Goal: Task Accomplishment & Management: Manage account settings

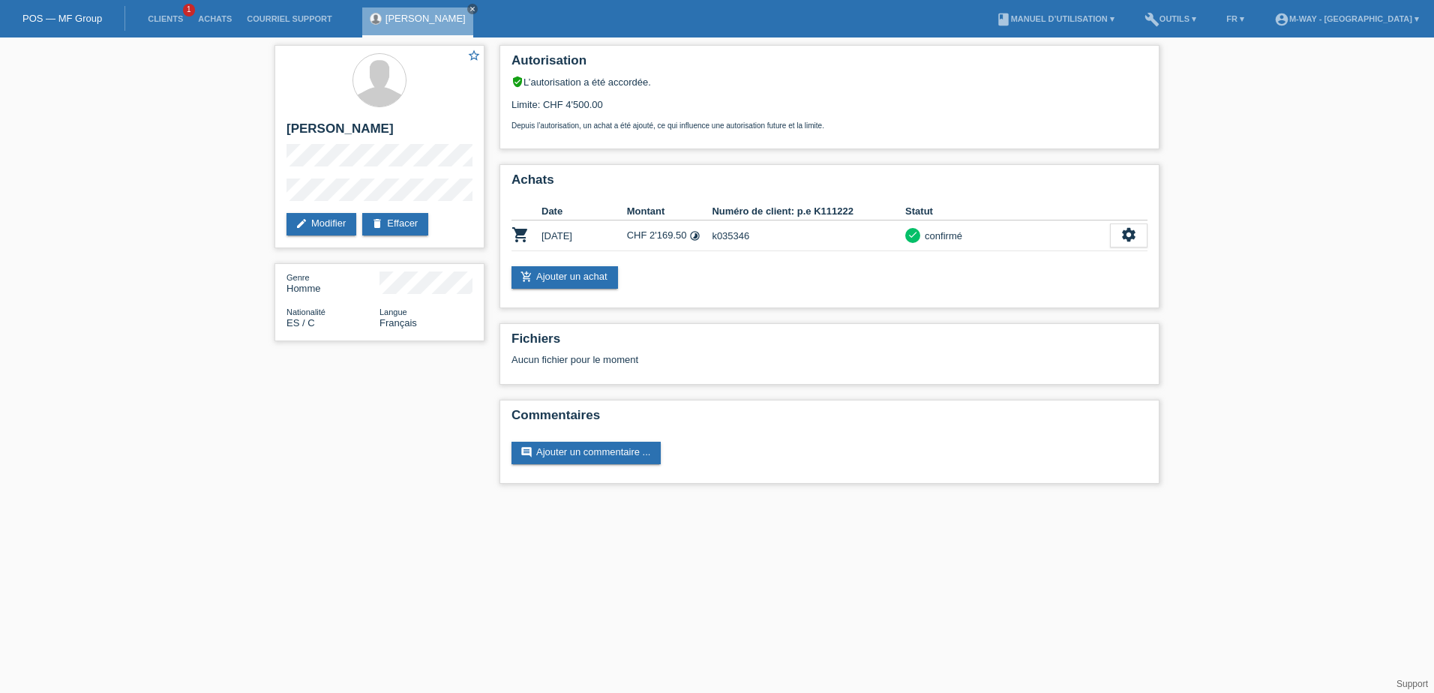
click at [46, 22] on link "POS — MF Group" at bounding box center [63, 18] width 80 height 11
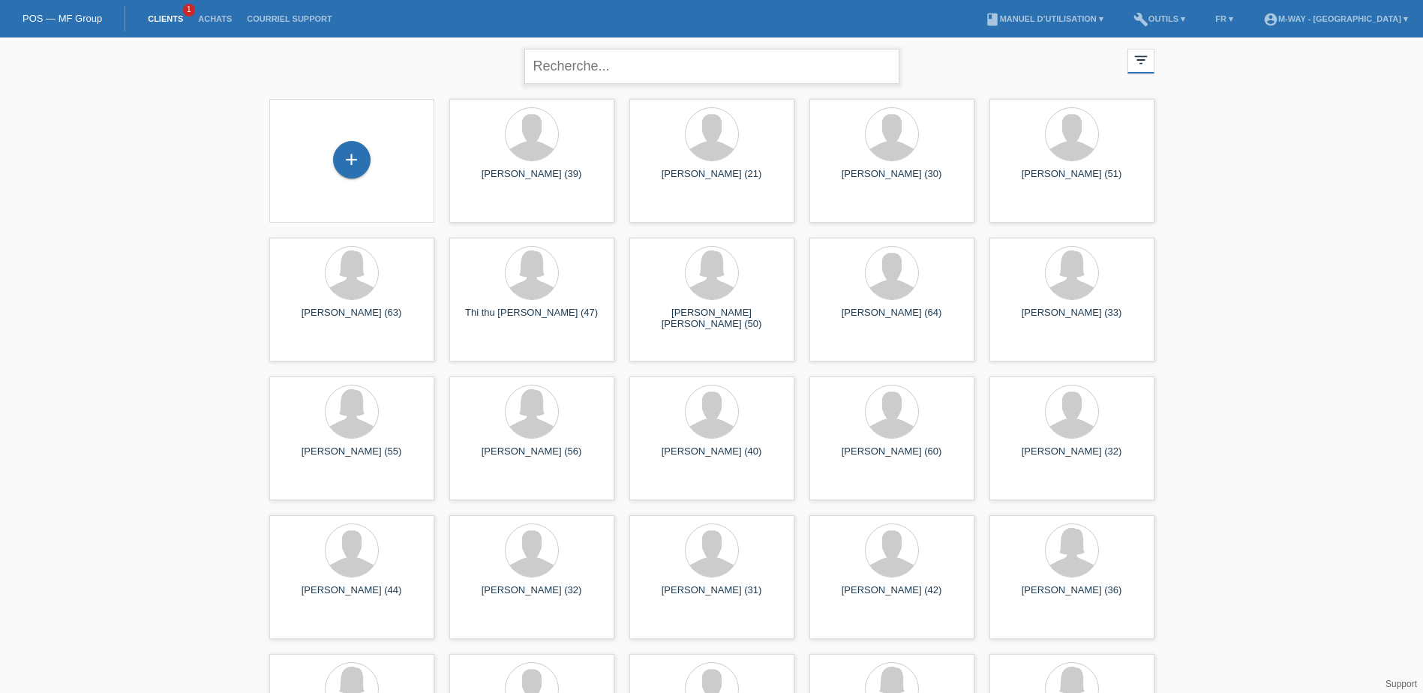
click at [585, 68] on input "text" at bounding box center [711, 66] width 375 height 35
type input "vinh"
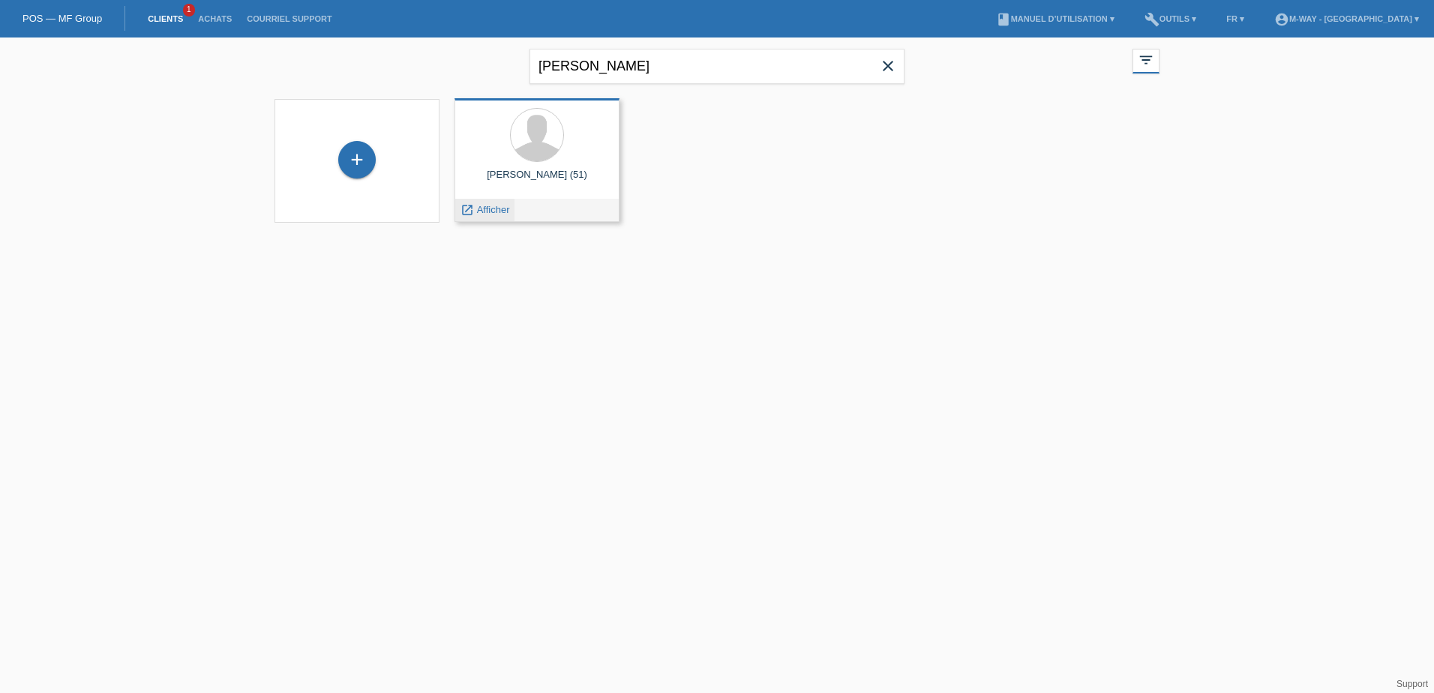
click at [481, 215] on span "Afficher" at bounding box center [493, 209] width 33 height 11
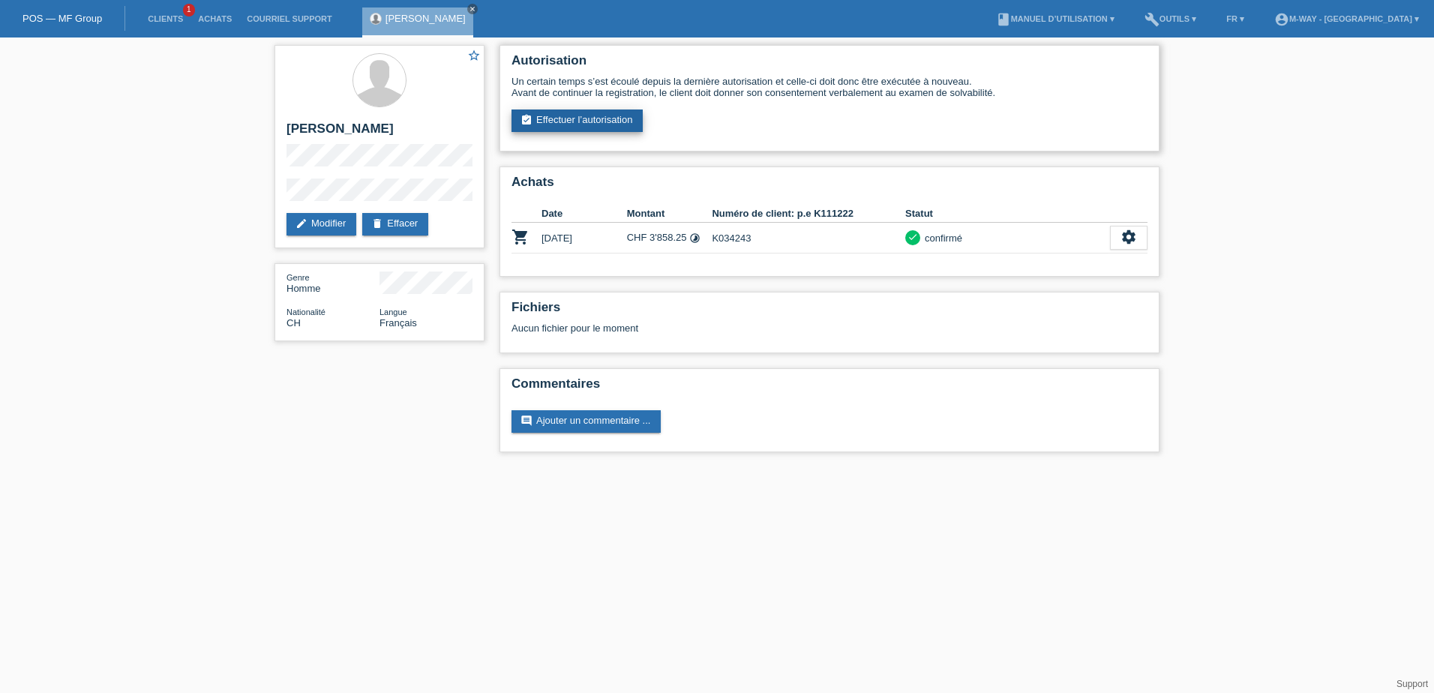
click at [579, 122] on link "assignment_turned_in Effectuer l’autorisation" at bounding box center [577, 121] width 131 height 23
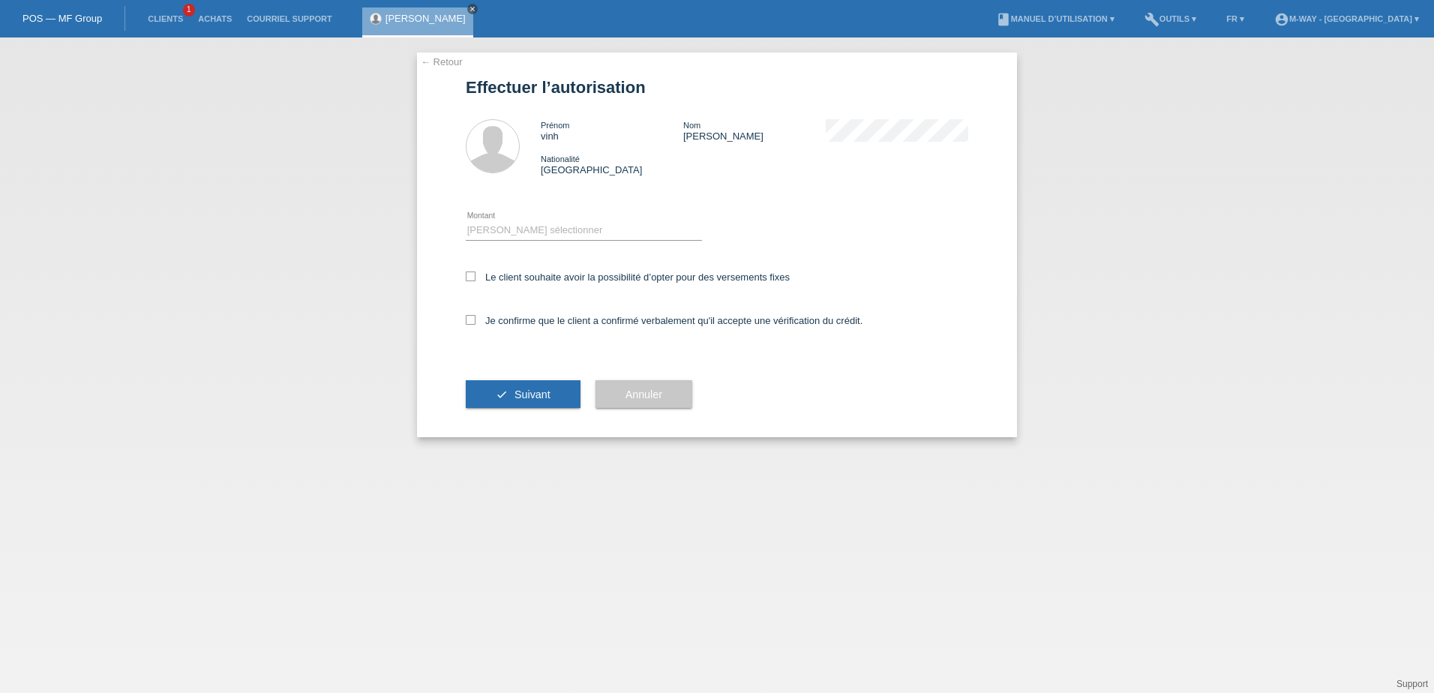
click at [469, 11] on icon "close" at bounding box center [473, 9] width 8 height 8
click at [453, 59] on link "← Retour" at bounding box center [442, 61] width 42 height 11
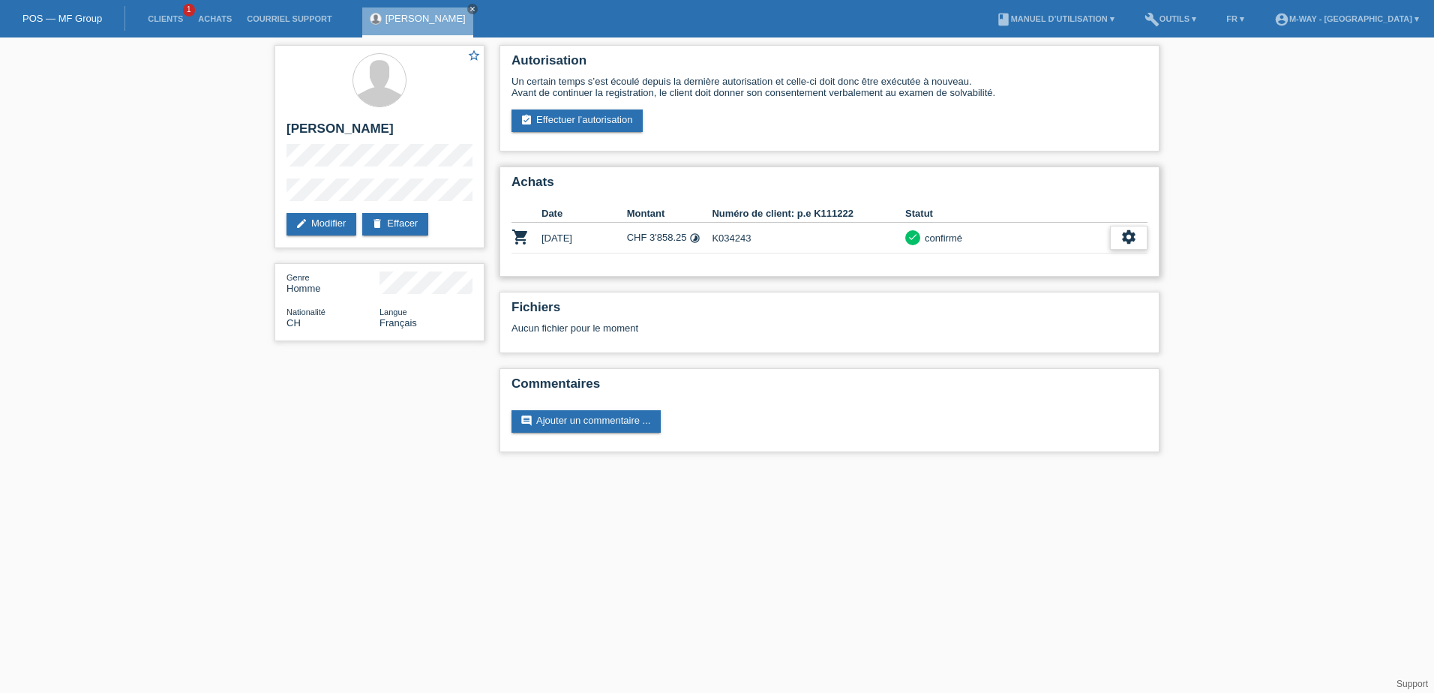
click at [1124, 238] on icon "settings" at bounding box center [1129, 237] width 17 height 17
click at [1059, 331] on span "Télécharger la quittance" at bounding box center [1070, 329] width 109 height 18
click at [578, 120] on link "assignment_turned_in Effectuer l’autorisation" at bounding box center [577, 121] width 131 height 23
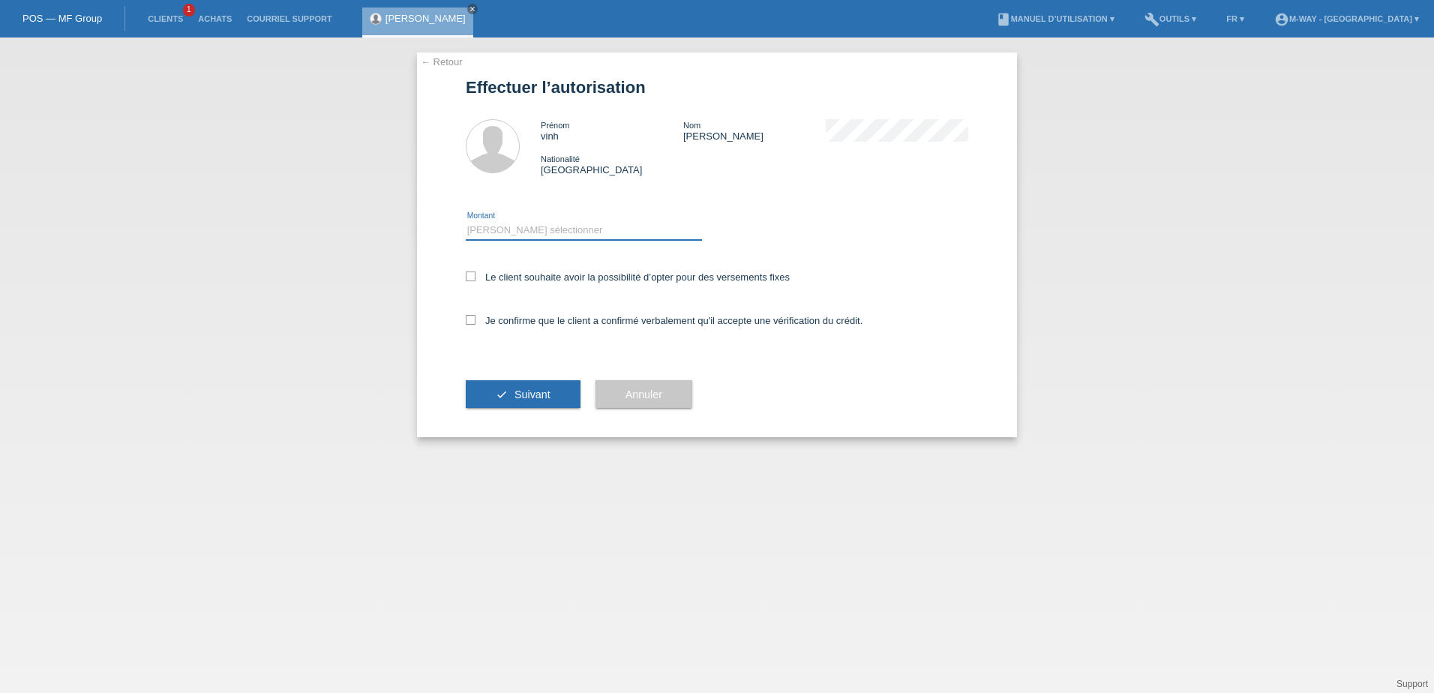
drag, startPoint x: 555, startPoint y: 230, endPoint x: 578, endPoint y: 231, distance: 22.6
click at [555, 230] on select "Veuillez sélectionner CHF 1.00 - CHF 499.00 CHF 500.00 - CHF 1'999.00 CHF 2'000…" at bounding box center [584, 230] width 236 height 18
select select "3"
click at [466, 221] on select "Veuillez sélectionner CHF 1.00 - CHF 499.00 CHF 500.00 - CHF 1'999.00 CHF 2'000…" at bounding box center [584, 230] width 236 height 18
click at [471, 278] on icon at bounding box center [471, 277] width 10 height 10
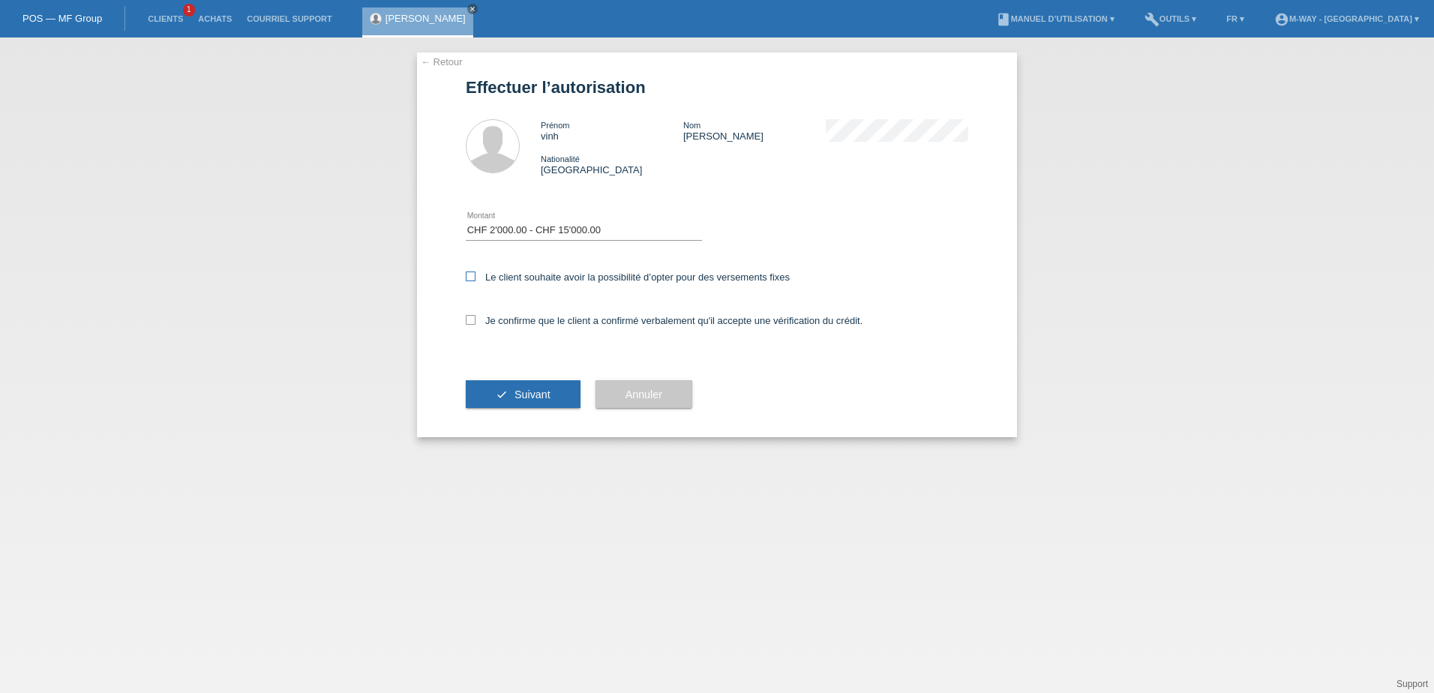
click at [471, 278] on input "Le client souhaite avoir la possibilité d’opter pour des versements fixes" at bounding box center [471, 277] width 10 height 10
checkbox input "true"
click at [473, 321] on icon at bounding box center [471, 320] width 10 height 10
click at [473, 321] on input "Je confirme que le client a confirmé verbalement qu'il accepte une vérification…" at bounding box center [471, 320] width 10 height 10
checkbox input "true"
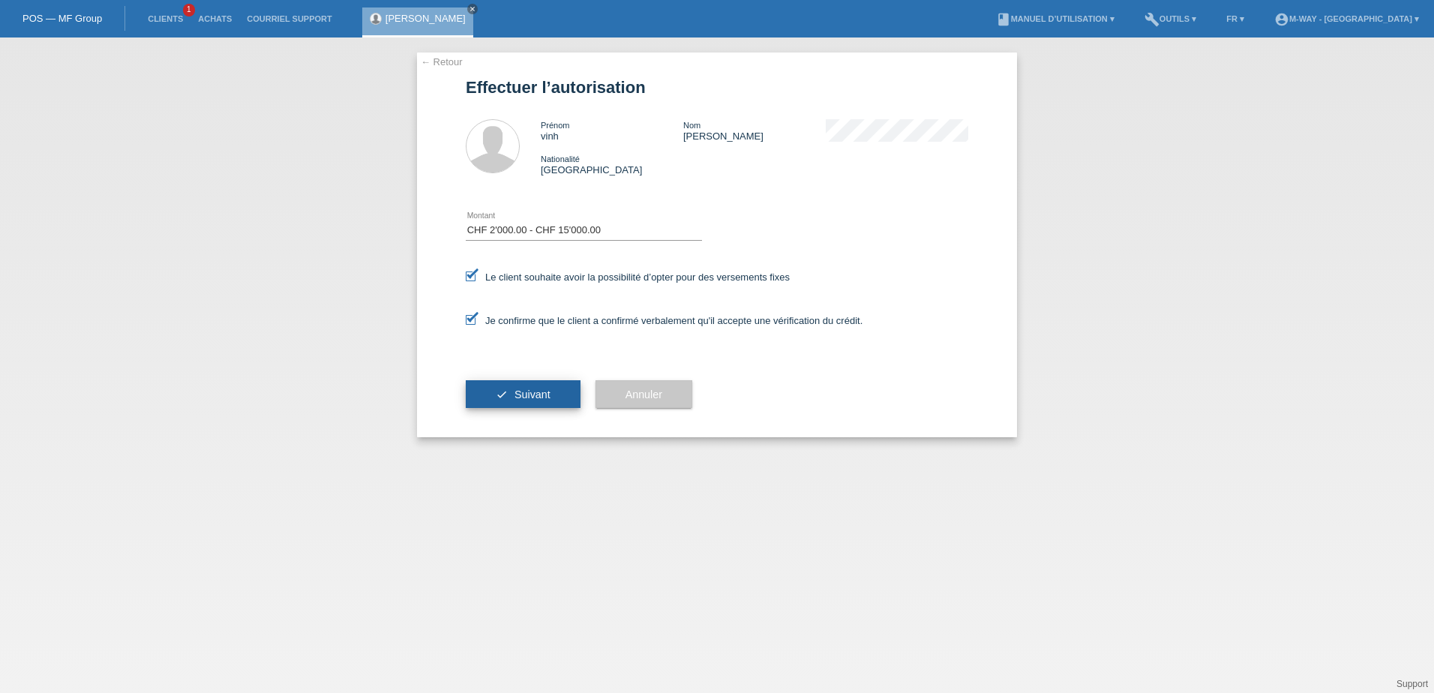
click at [518, 397] on span "Suivant" at bounding box center [533, 395] width 36 height 12
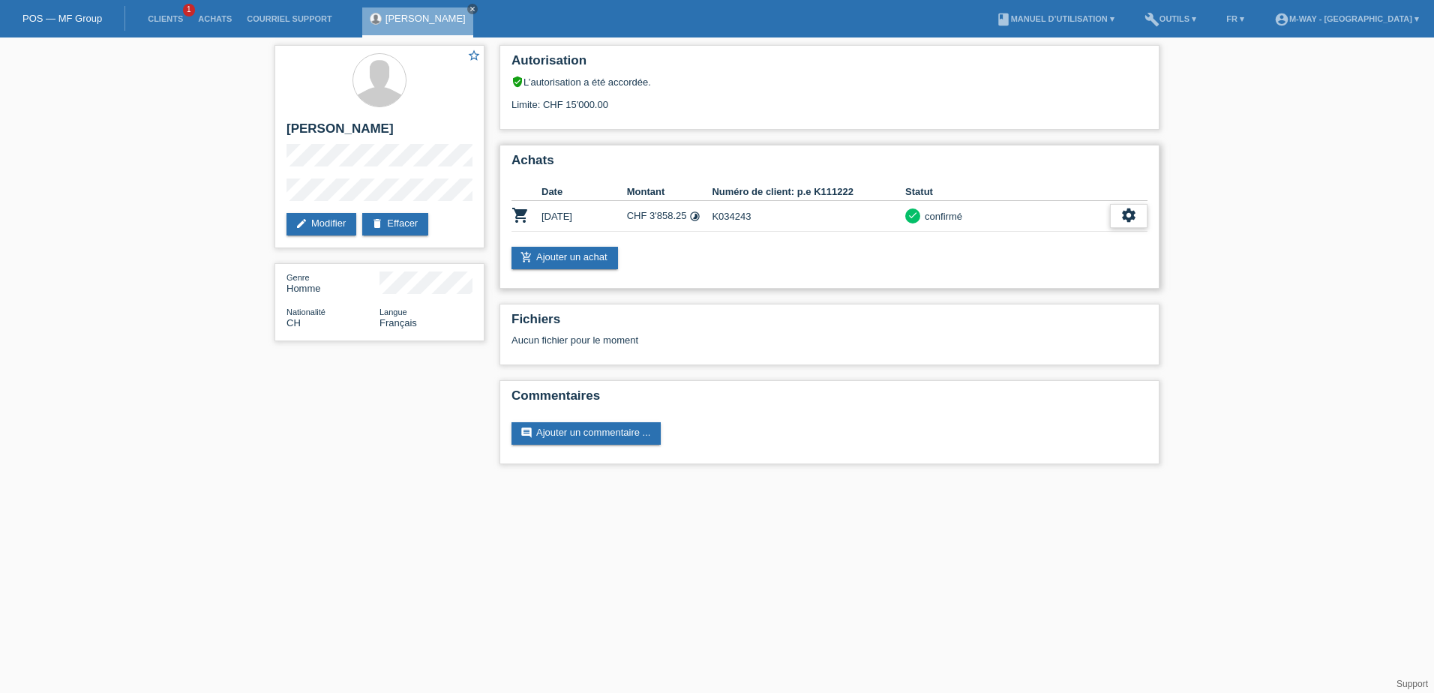
click at [1123, 214] on icon "settings" at bounding box center [1129, 215] width 17 height 17
click at [1064, 330] on span "Ajouter une annulation..." at bounding box center [1071, 329] width 110 height 18
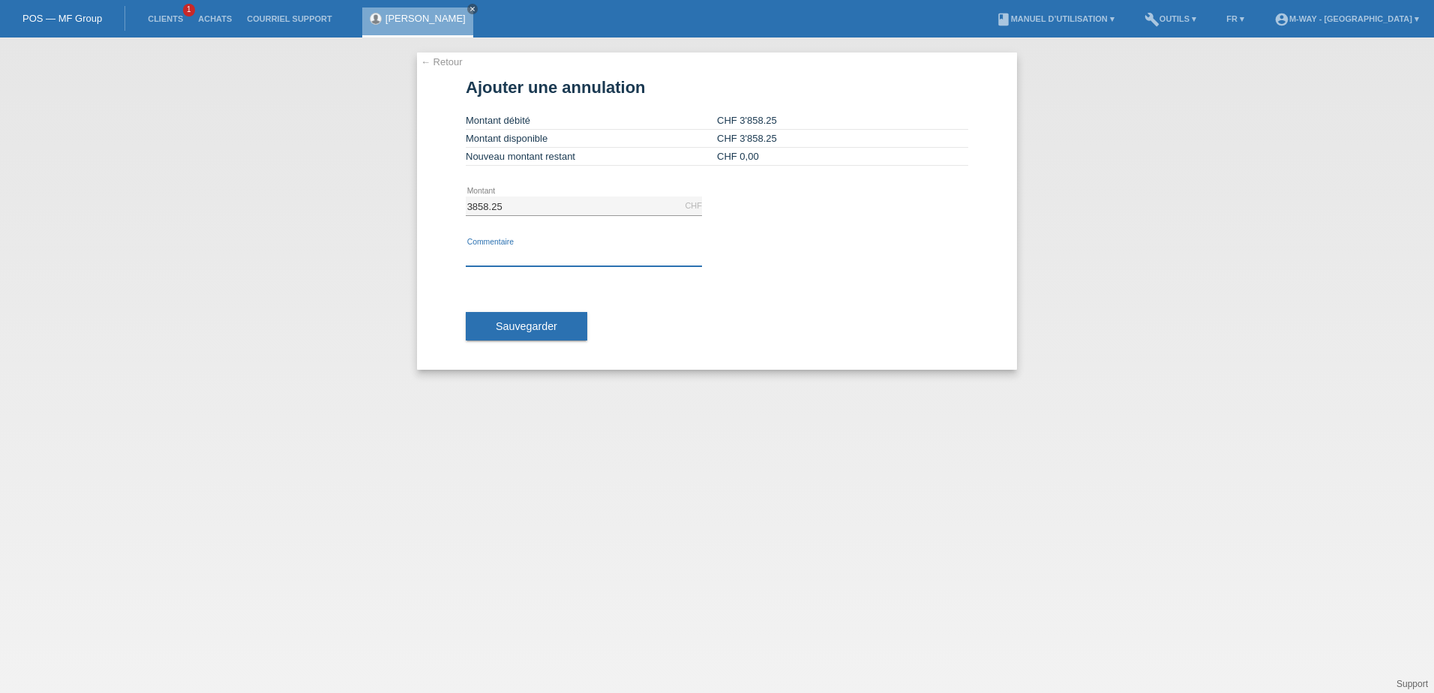
click at [523, 257] on input "text" at bounding box center [584, 257] width 236 height 19
type input "ajout d'accessoires"
click at [440, 59] on link "← Retour" at bounding box center [442, 61] width 42 height 11
